Goal: Check status: Check status

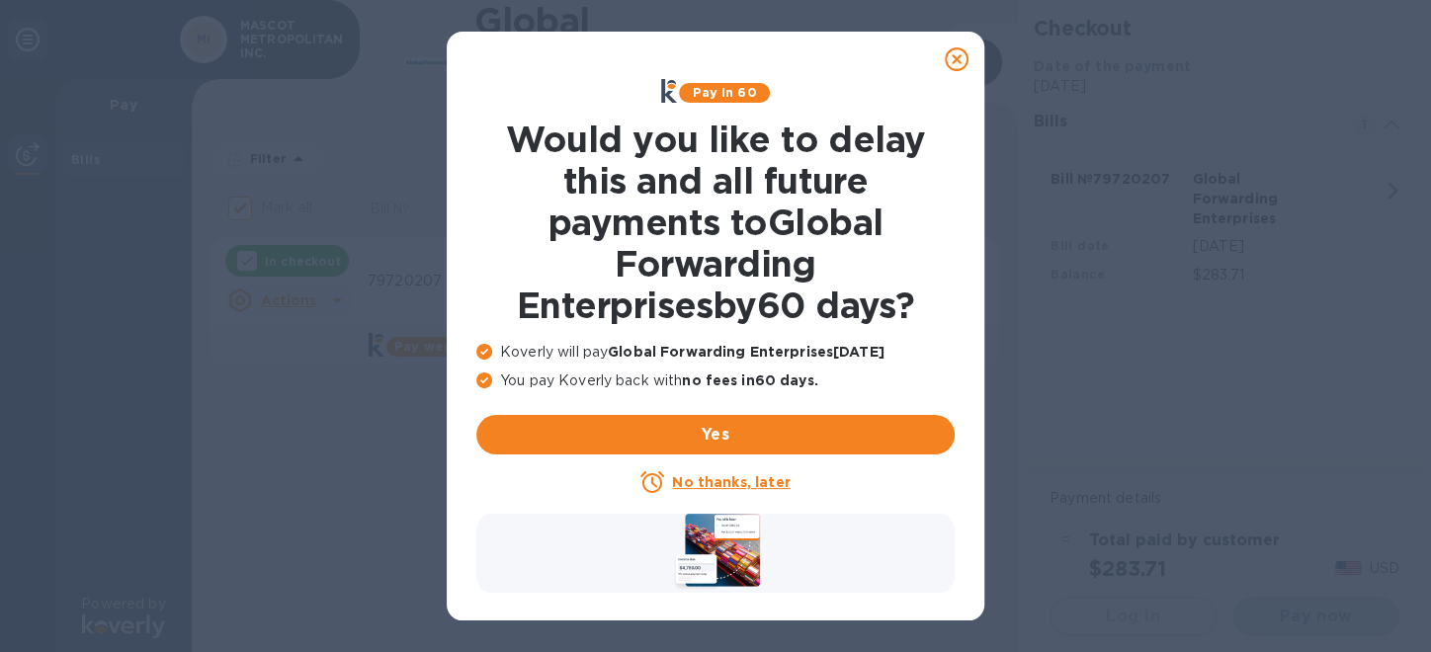
click at [707, 482] on u "No thanks, later" at bounding box center [731, 482] width 118 height 16
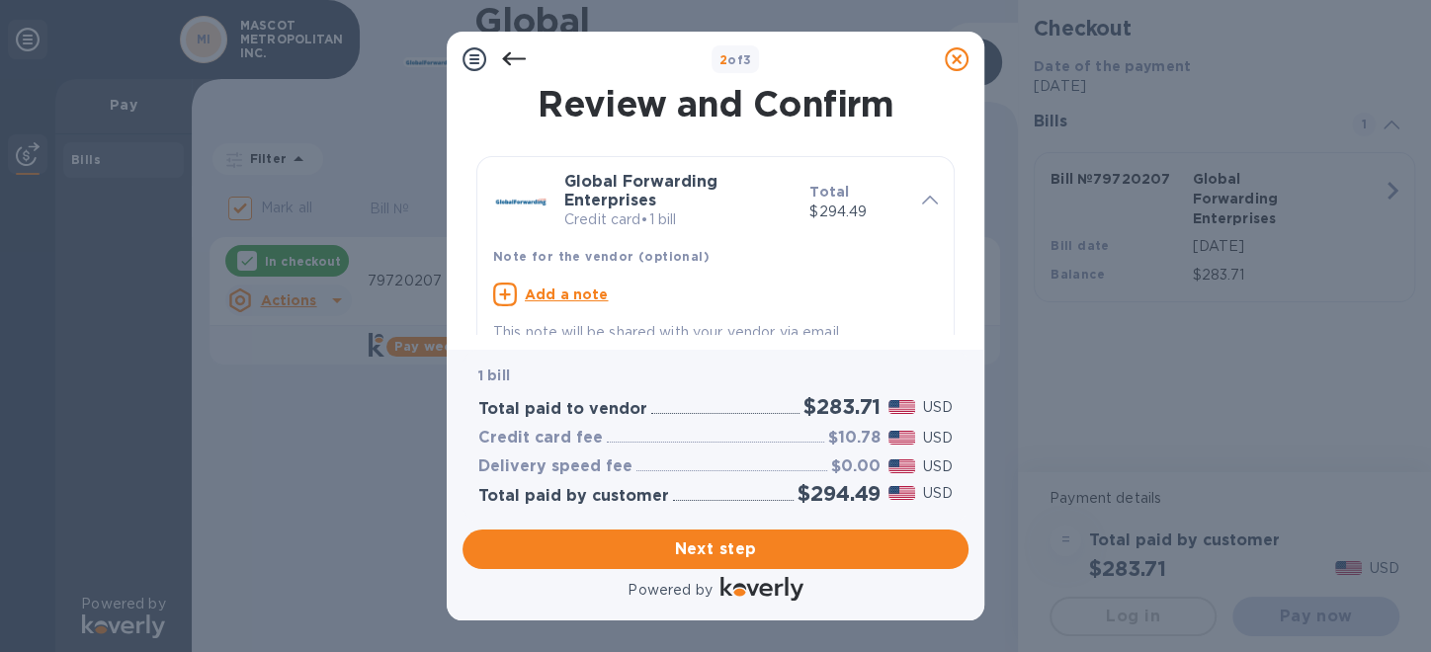
click at [473, 59] on icon at bounding box center [475, 59] width 24 height 24
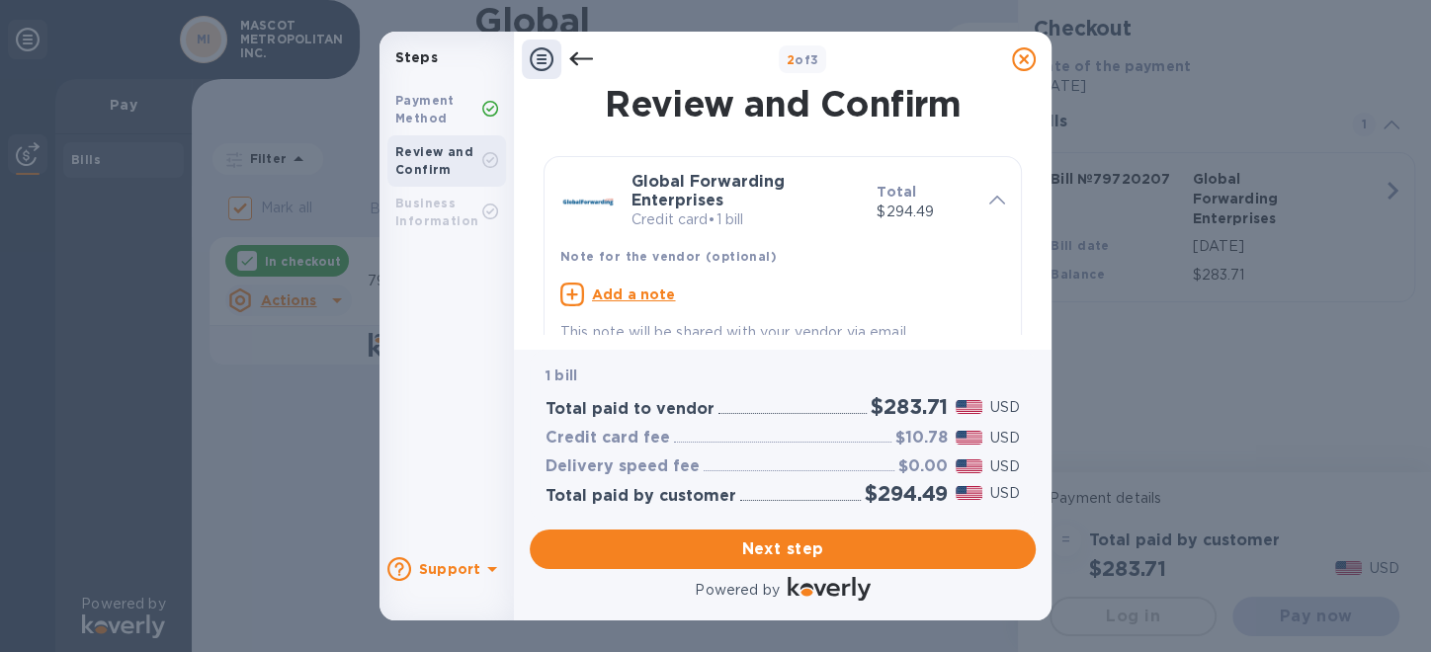
click at [577, 59] on icon at bounding box center [581, 59] width 24 height 14
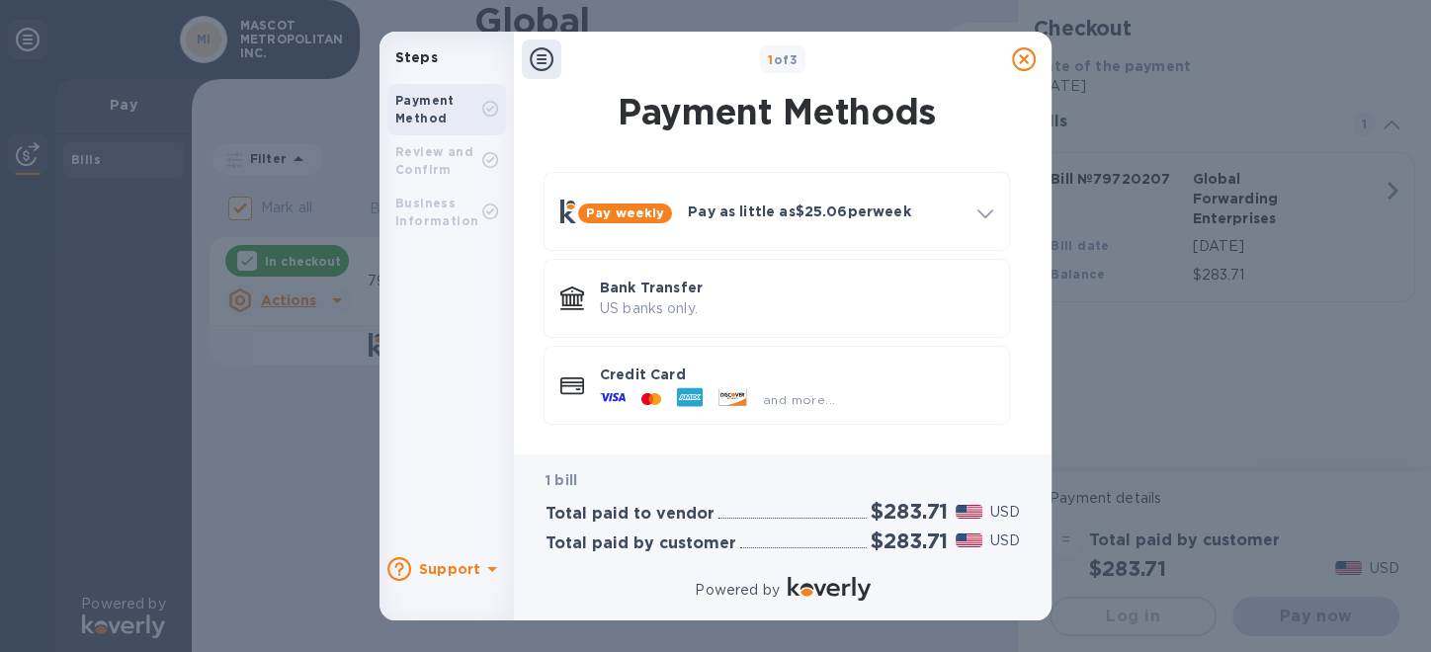
click at [537, 66] on icon at bounding box center [542, 59] width 24 height 24
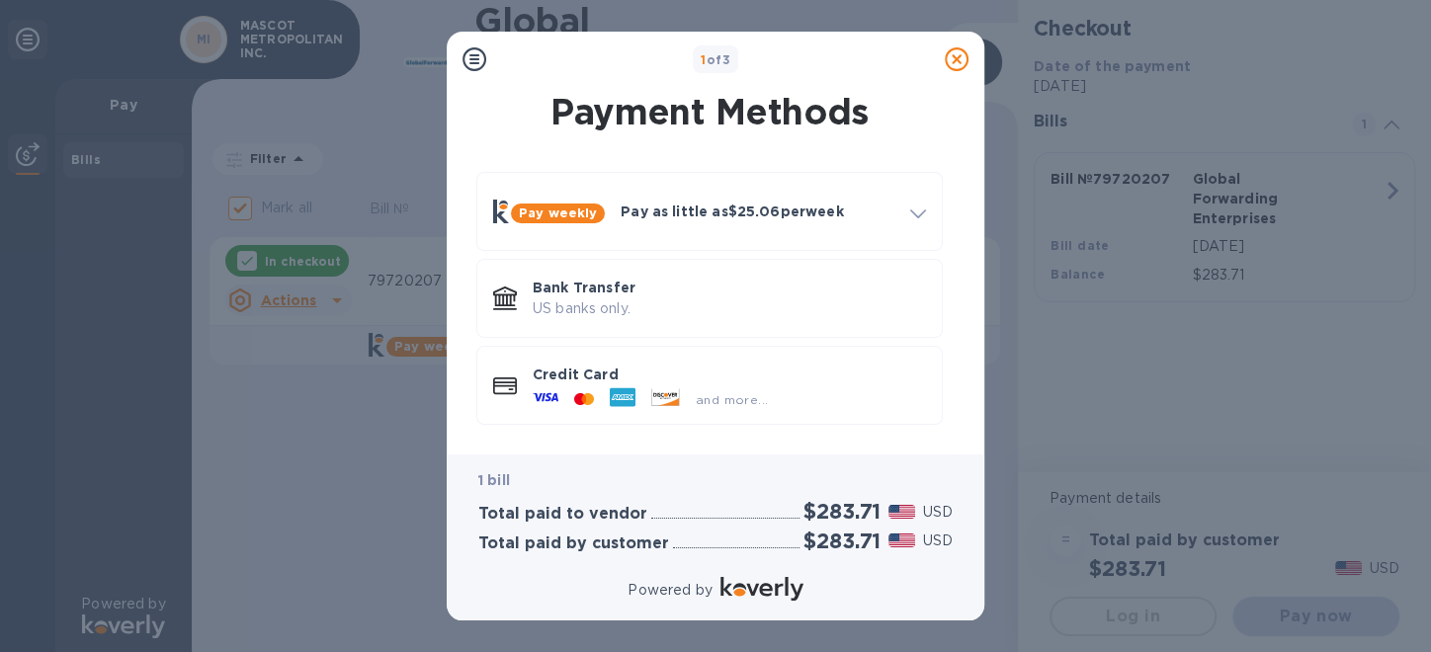
click at [475, 62] on icon at bounding box center [475, 59] width 24 height 24
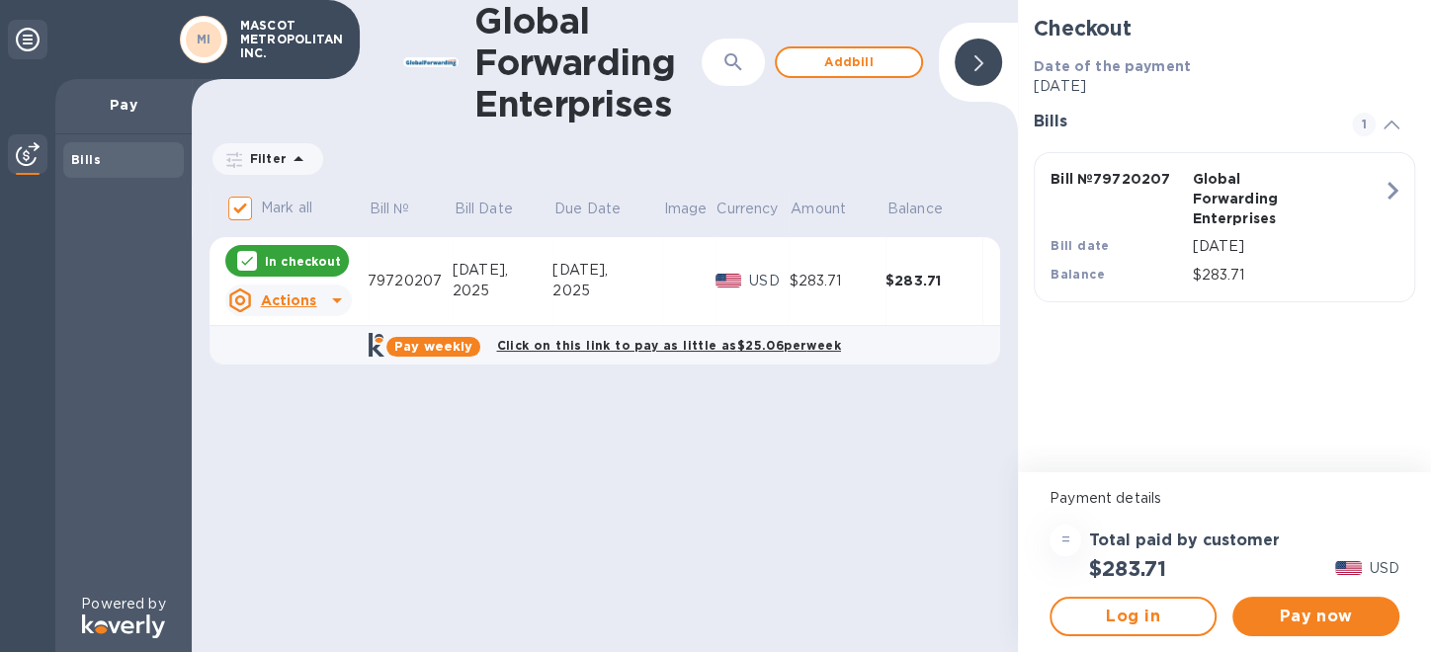
click at [327, 304] on icon at bounding box center [337, 301] width 24 height 24
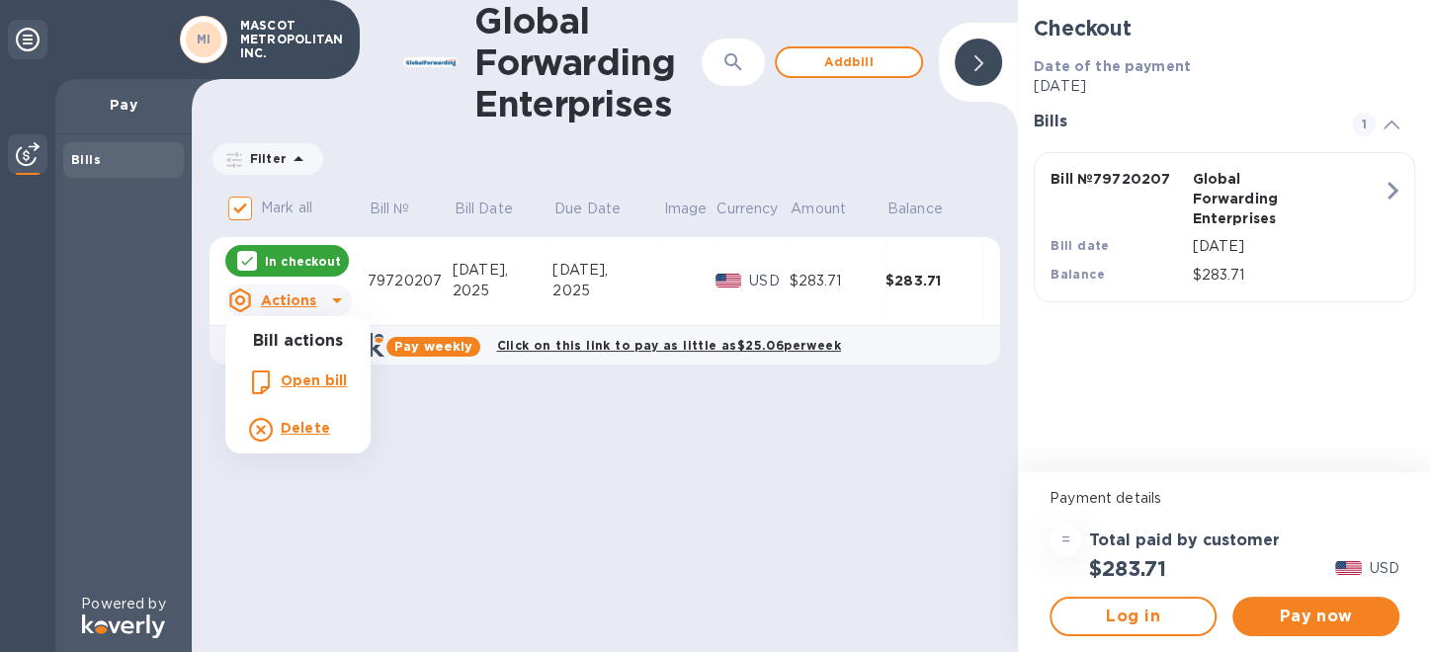
click at [926, 285] on div at bounding box center [715, 326] width 1431 height 652
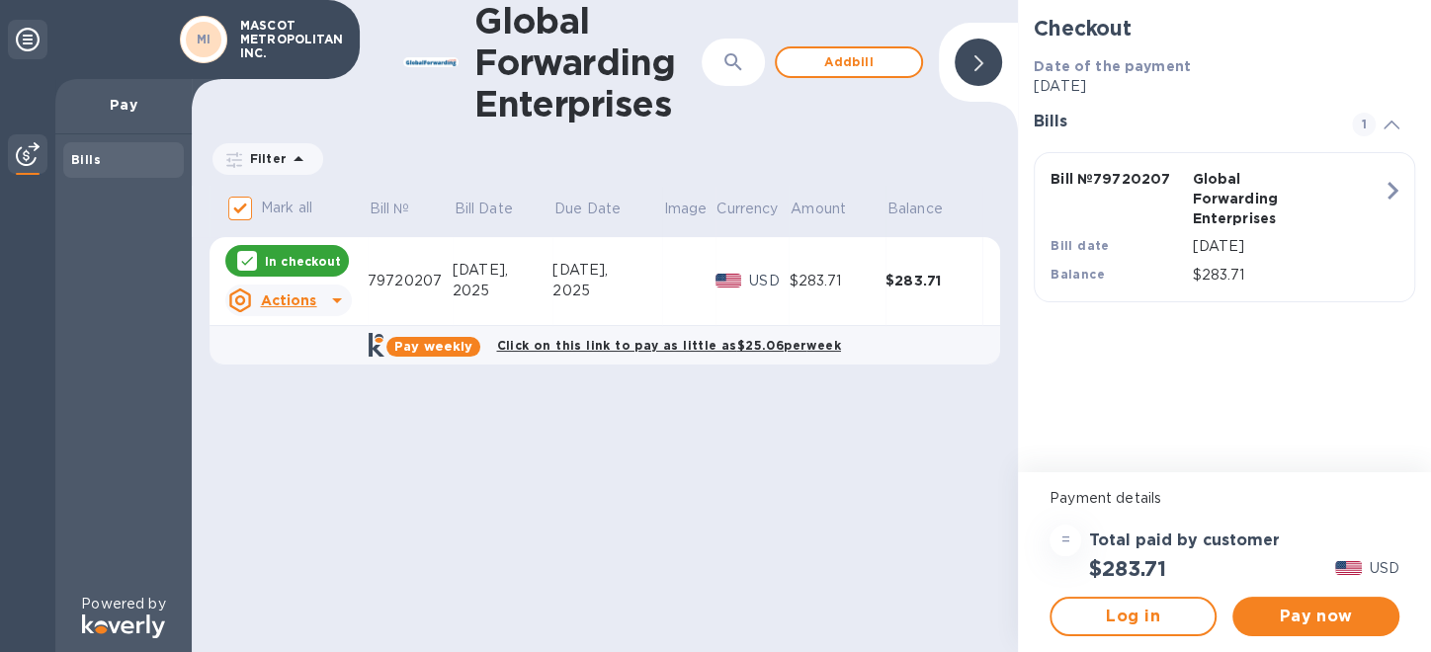
click at [129, 109] on p "Pay" at bounding box center [123, 105] width 105 height 20
click at [409, 280] on div "79720207" at bounding box center [410, 281] width 85 height 21
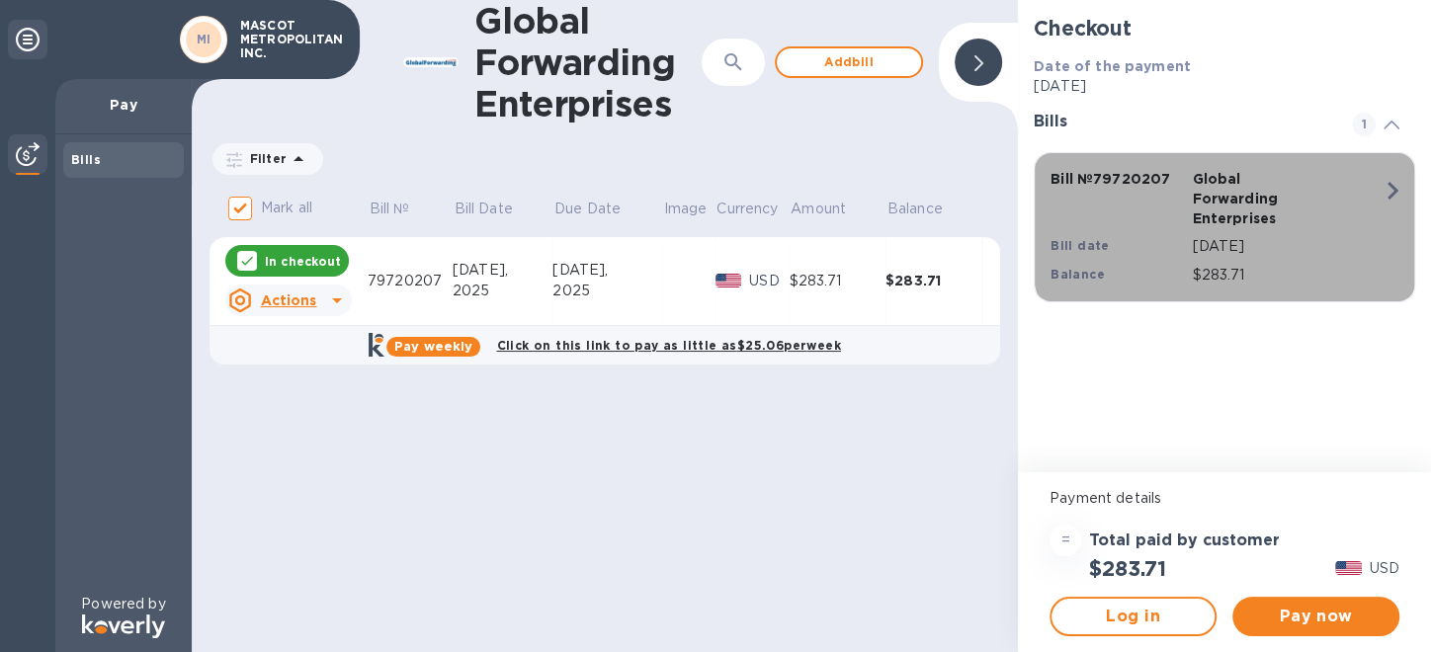
click at [1390, 193] on icon "button" at bounding box center [1393, 191] width 36 height 36
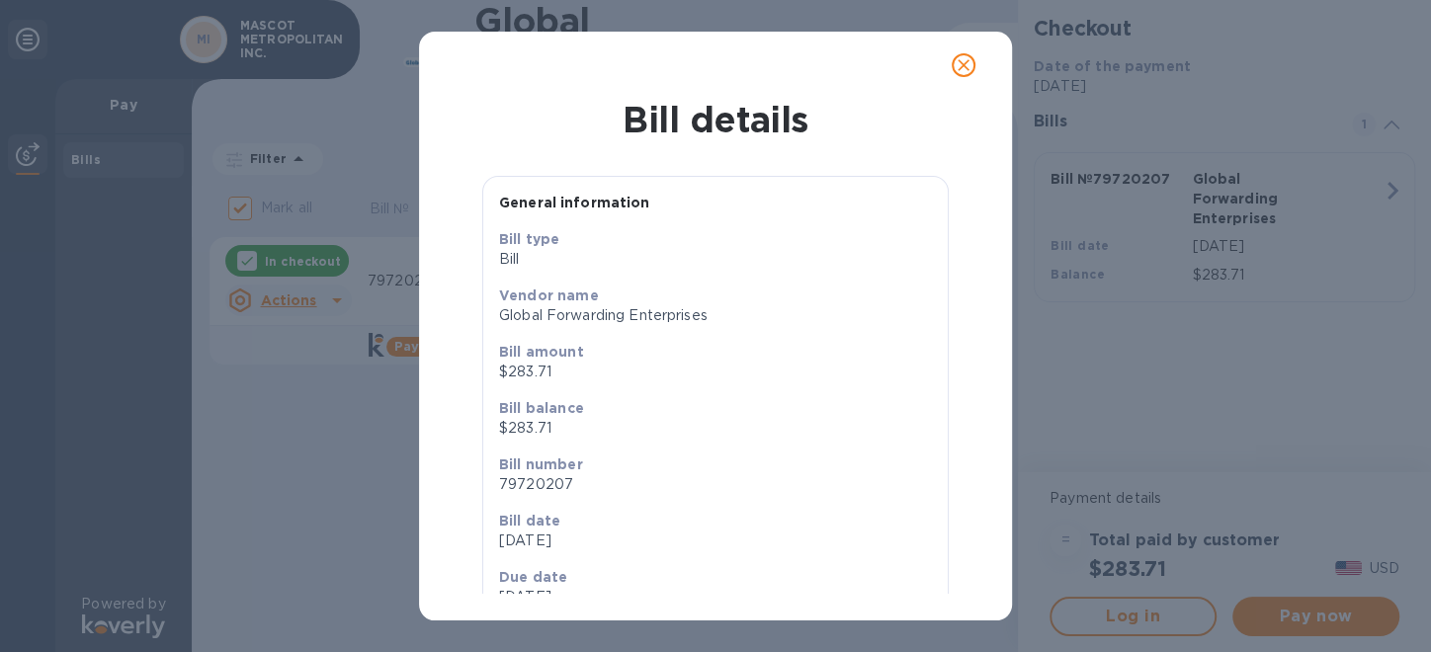
click at [967, 65] on icon "close" at bounding box center [964, 65] width 20 height 20
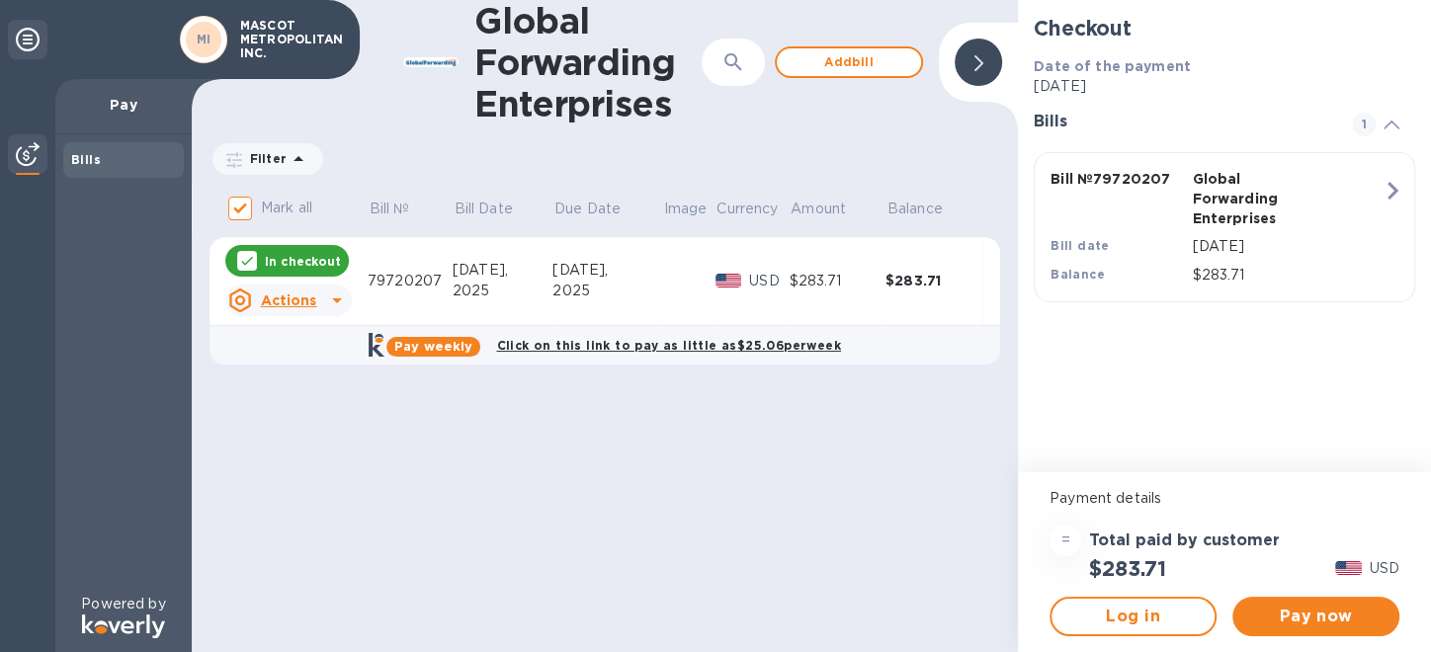
click at [30, 145] on img at bounding box center [28, 154] width 24 height 24
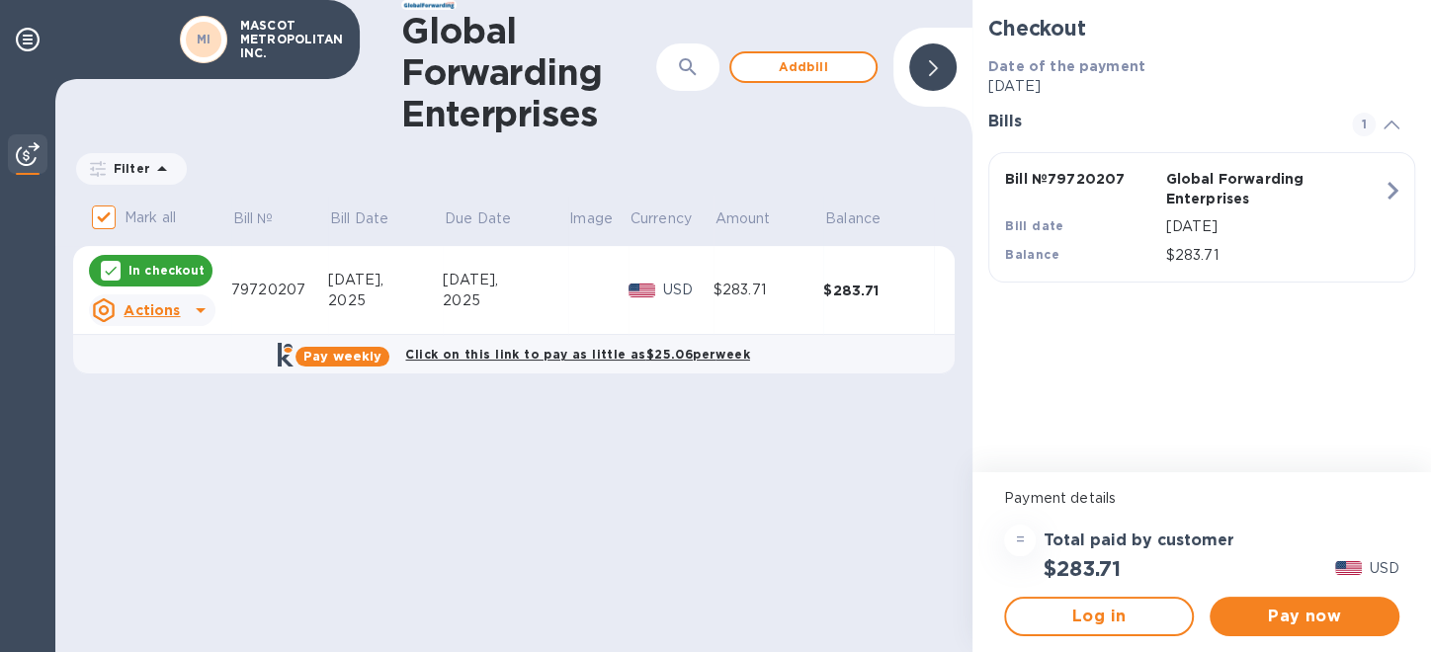
click at [240, 34] on p "MASCOT METROPOLITAN INC." at bounding box center [289, 40] width 99 height 42
